Goal: Navigation & Orientation: Find specific page/section

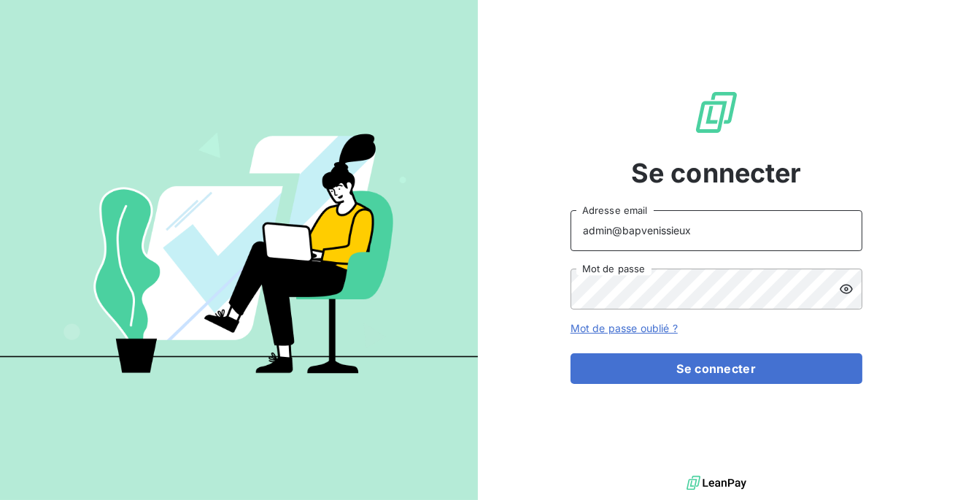
click at [703, 227] on input "admin@bapvenissieux" at bounding box center [717, 230] width 292 height 41
type input "admin@tiptoptapis"
click at [674, 384] on div "Se connecter admin@tiptoptapis Adresse email Mot de passe Mot de passe oublié ?…" at bounding box center [717, 236] width 292 height 472
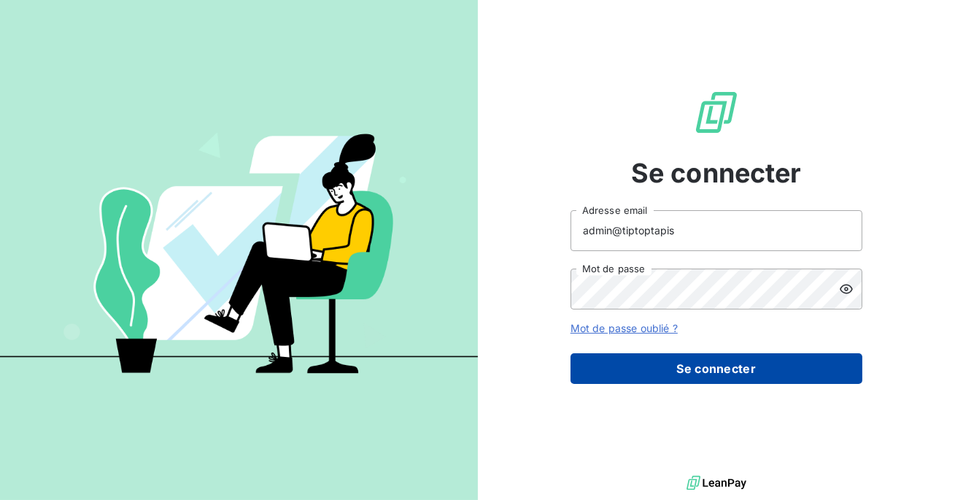
click at [679, 373] on button "Se connecter" at bounding box center [717, 368] width 292 height 31
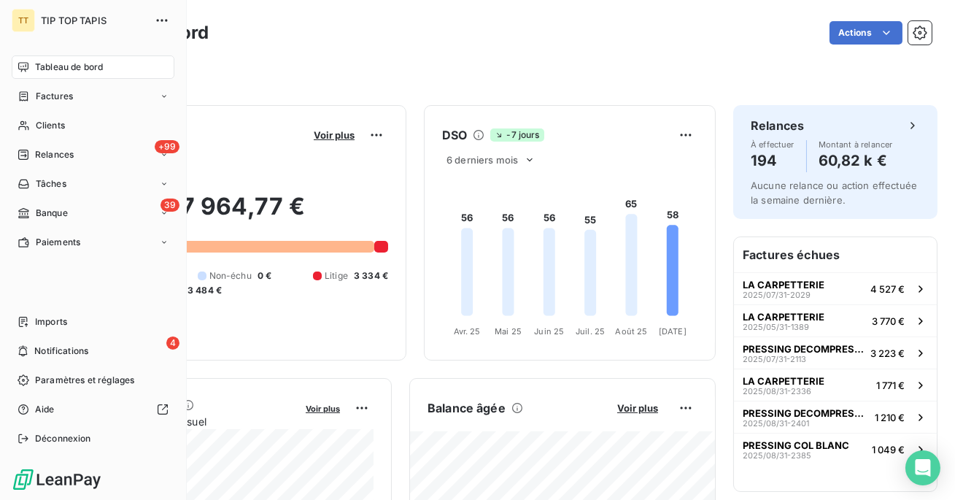
click at [41, 334] on nav "Imports 4 Notifications Paramètres et réglages Aide Déconnexion" at bounding box center [93, 380] width 163 height 140
click at [55, 319] on span "Imports" at bounding box center [51, 321] width 32 height 13
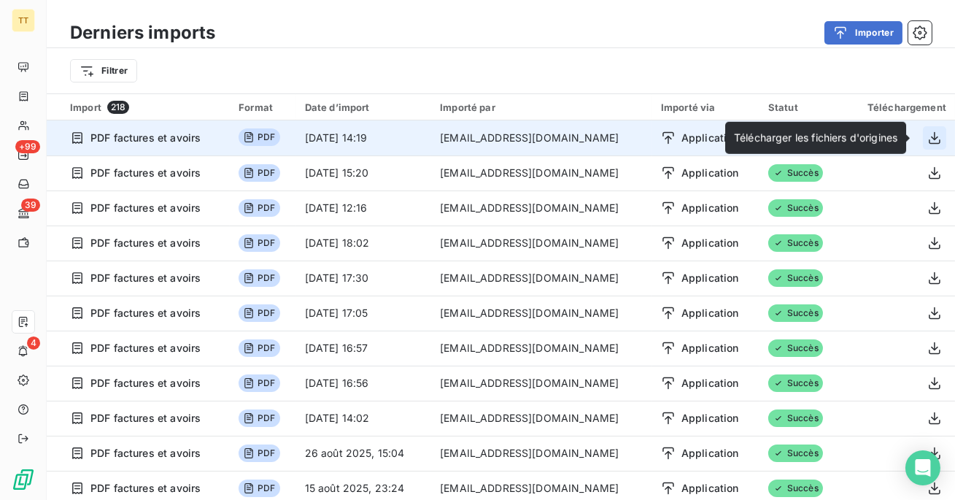
click at [932, 142] on icon "button" at bounding box center [934, 138] width 15 height 15
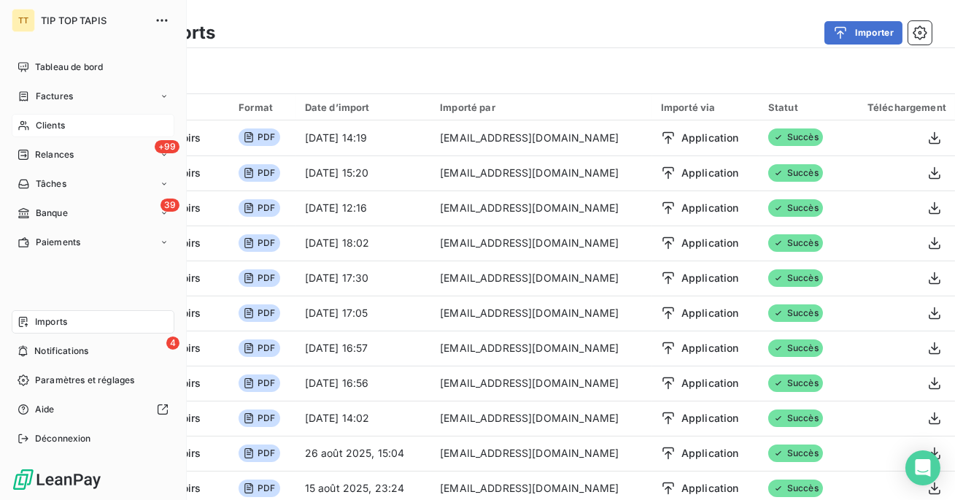
click at [39, 119] on span "Clients" at bounding box center [50, 125] width 29 height 13
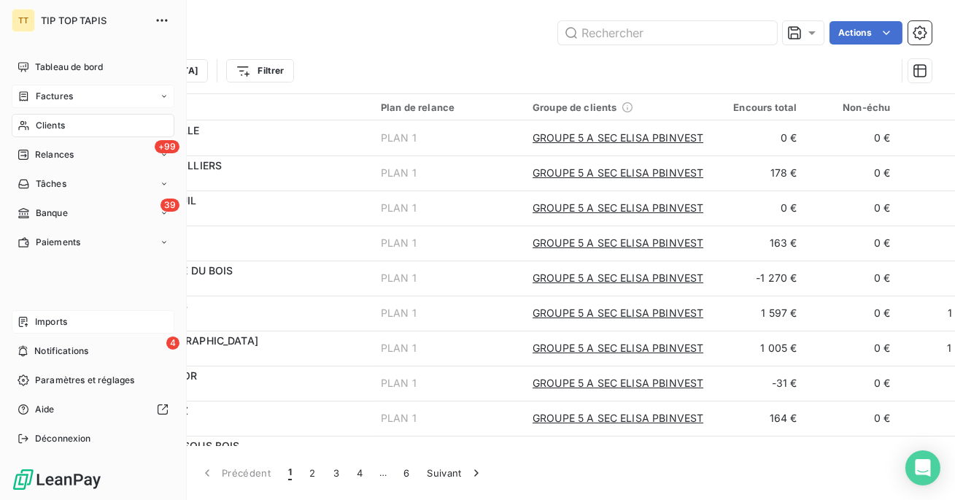
click at [20, 104] on div "Factures" at bounding box center [93, 96] width 163 height 23
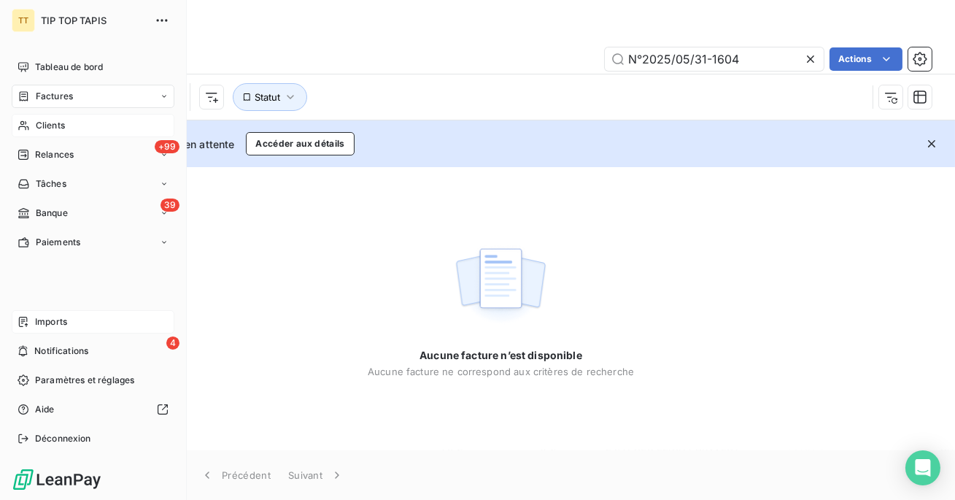
type input "N°2025/05/31-1604"
click at [42, 96] on span "Factures" at bounding box center [54, 96] width 37 height 13
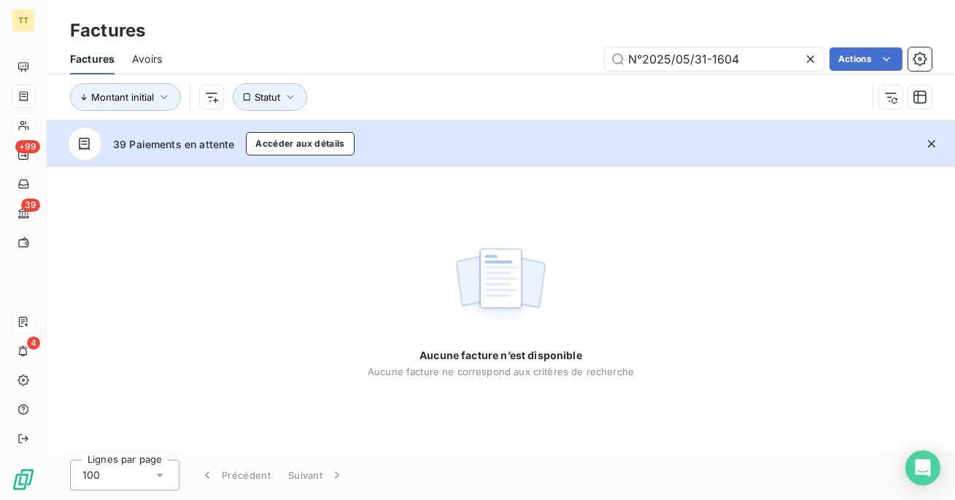
click at [815, 66] on icon at bounding box center [810, 59] width 15 height 15
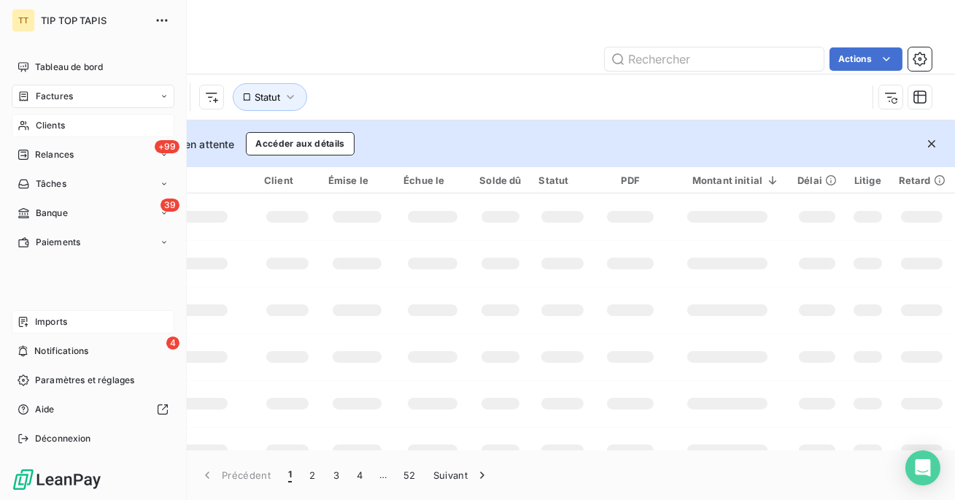
click at [23, 141] on nav "Tableau de bord Factures Clients +99 Relances Tâches 39 Banque Paiements" at bounding box center [93, 154] width 163 height 198
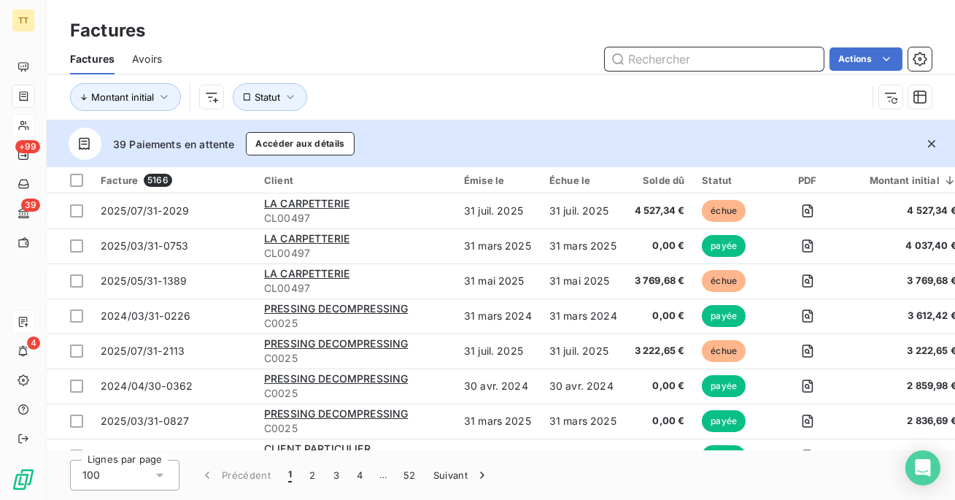
click at [638, 55] on input "text" at bounding box center [714, 58] width 219 height 23
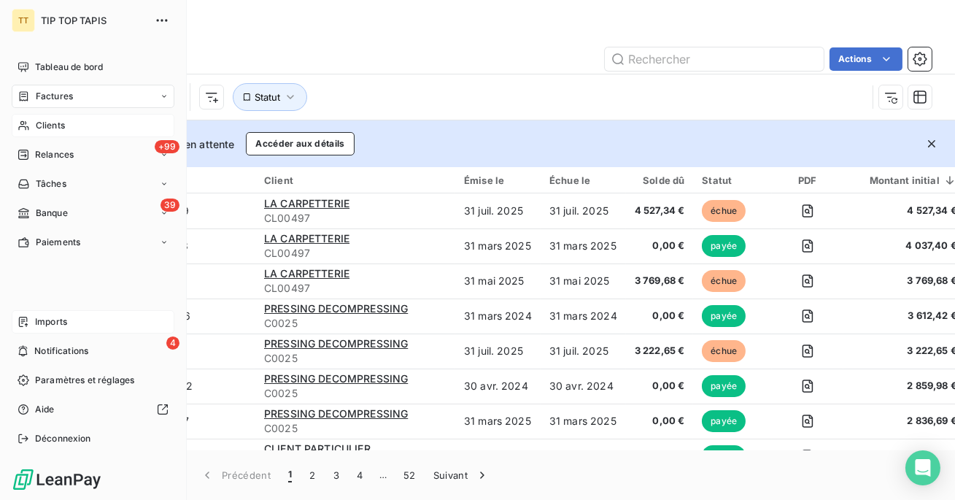
click at [28, 124] on icon at bounding box center [24, 126] width 12 height 12
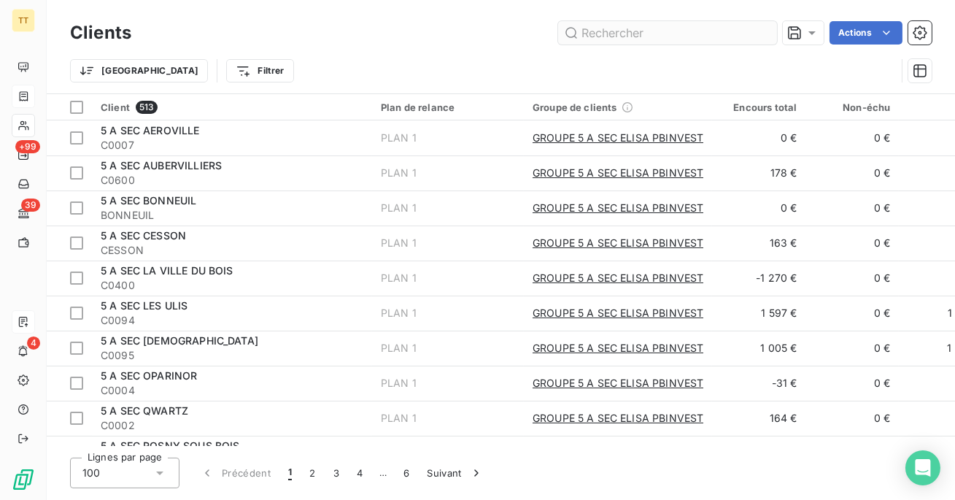
type input "CLTPART"
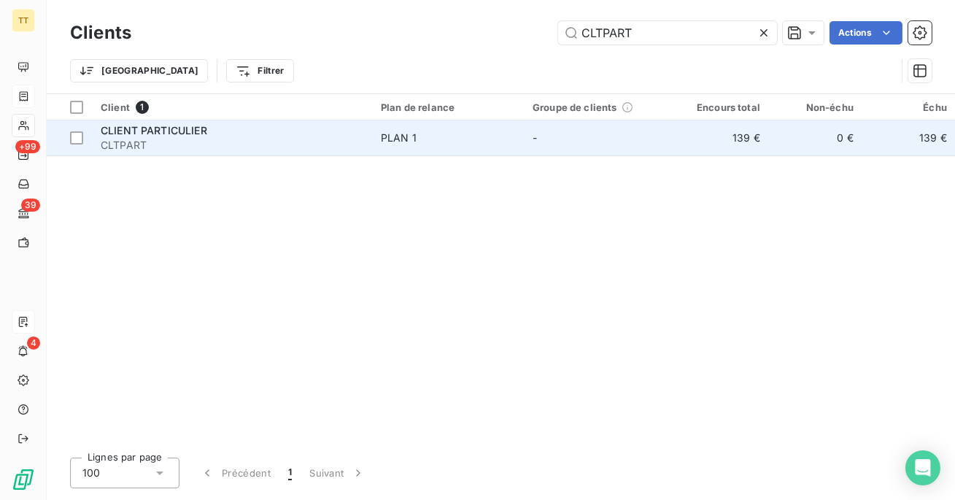
click at [446, 139] on span "PLAN 1" at bounding box center [448, 138] width 134 height 15
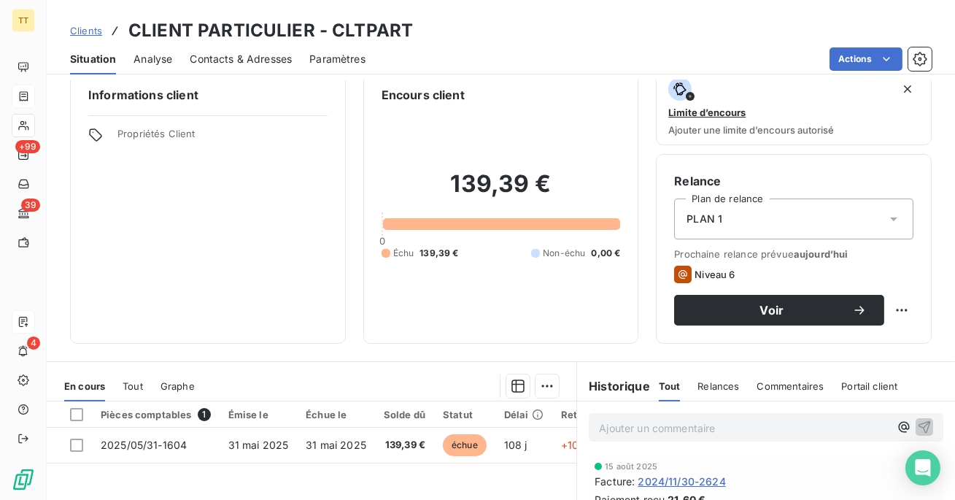
scroll to position [29, 0]
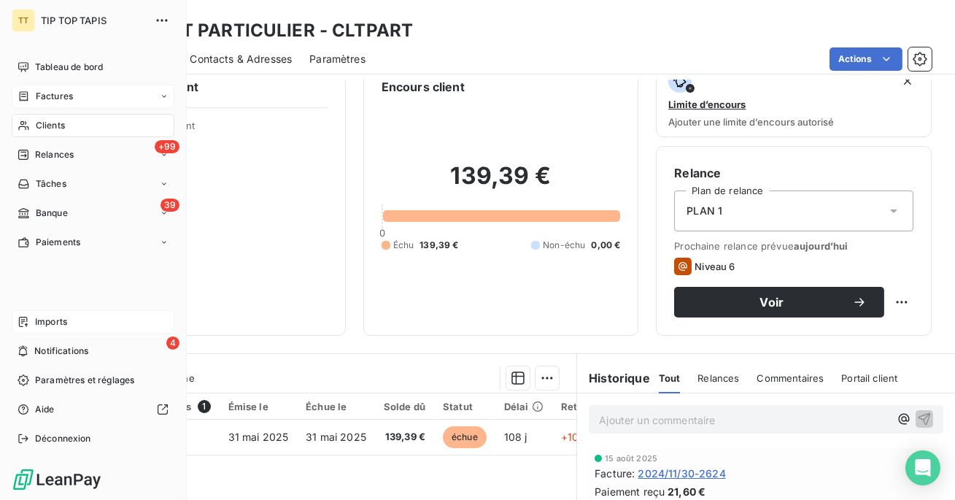
click at [63, 323] on span "Imports" at bounding box center [51, 321] width 32 height 13
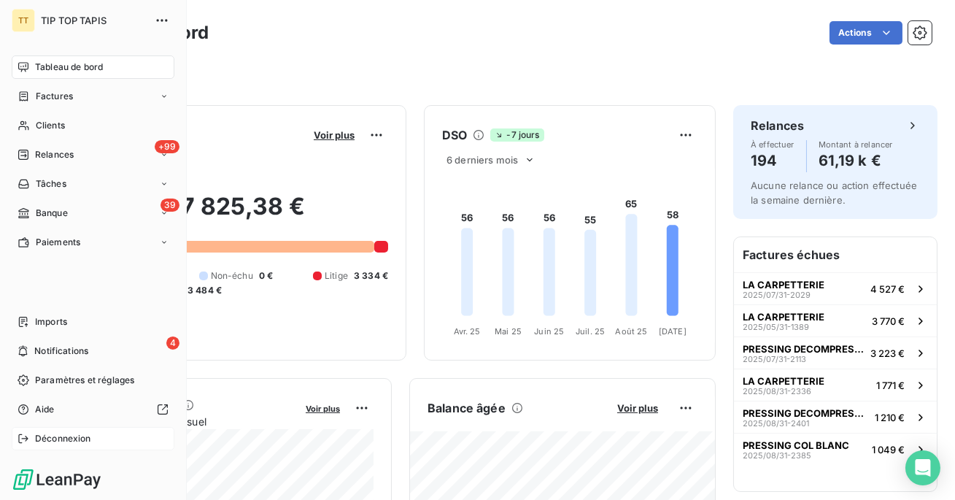
click at [55, 433] on span "Déconnexion" at bounding box center [63, 438] width 56 height 13
